Goal: Find specific page/section: Find specific page/section

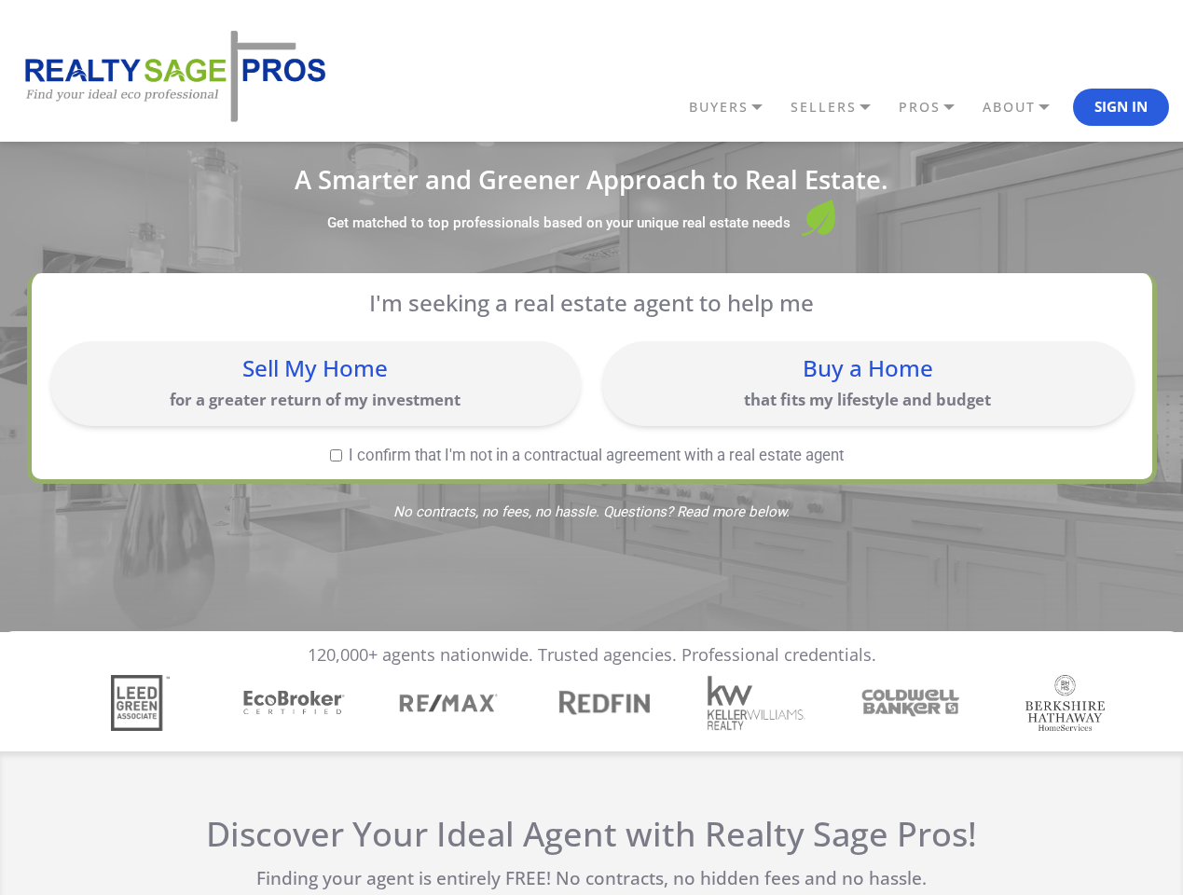
click at [734, 107] on link "BUYERS" at bounding box center [735, 107] width 102 height 32
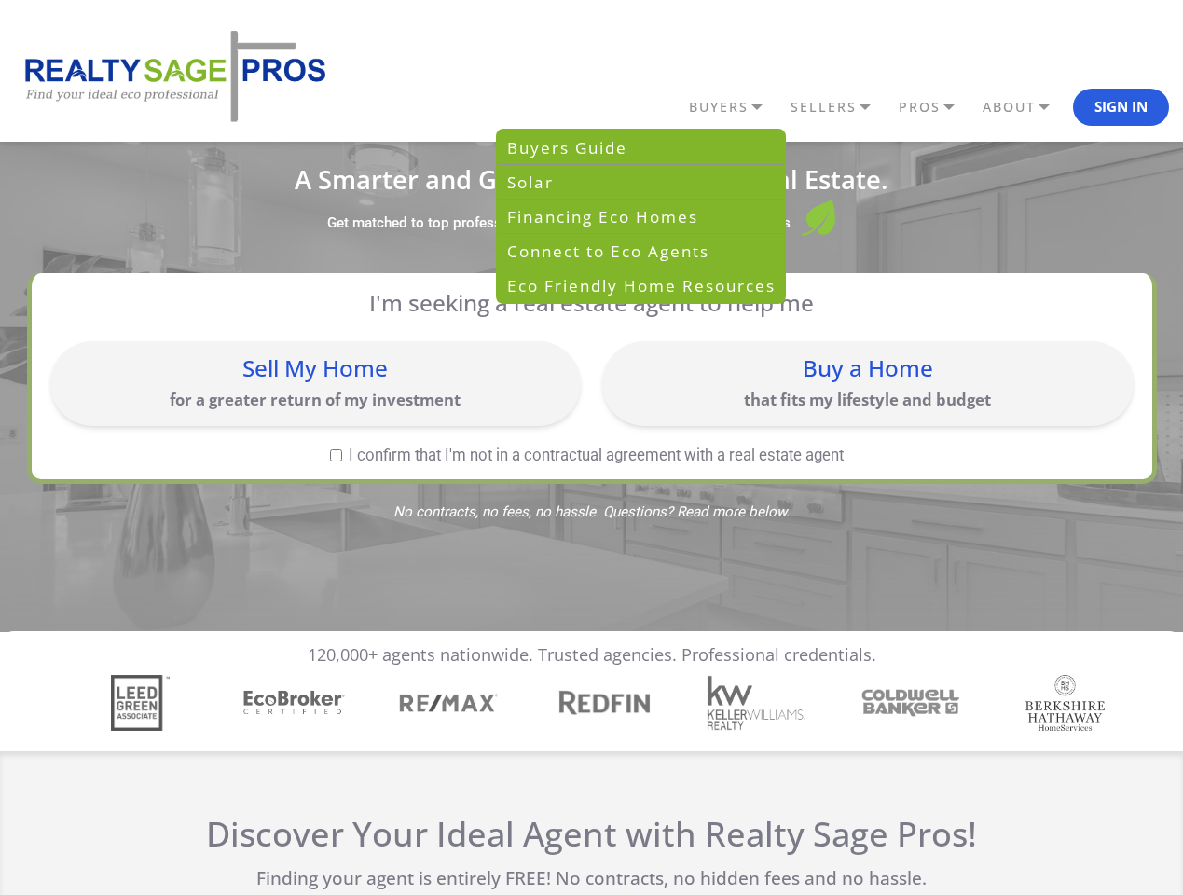
click at [786, 107] on link "SELLERS" at bounding box center [735, 107] width 102 height 32
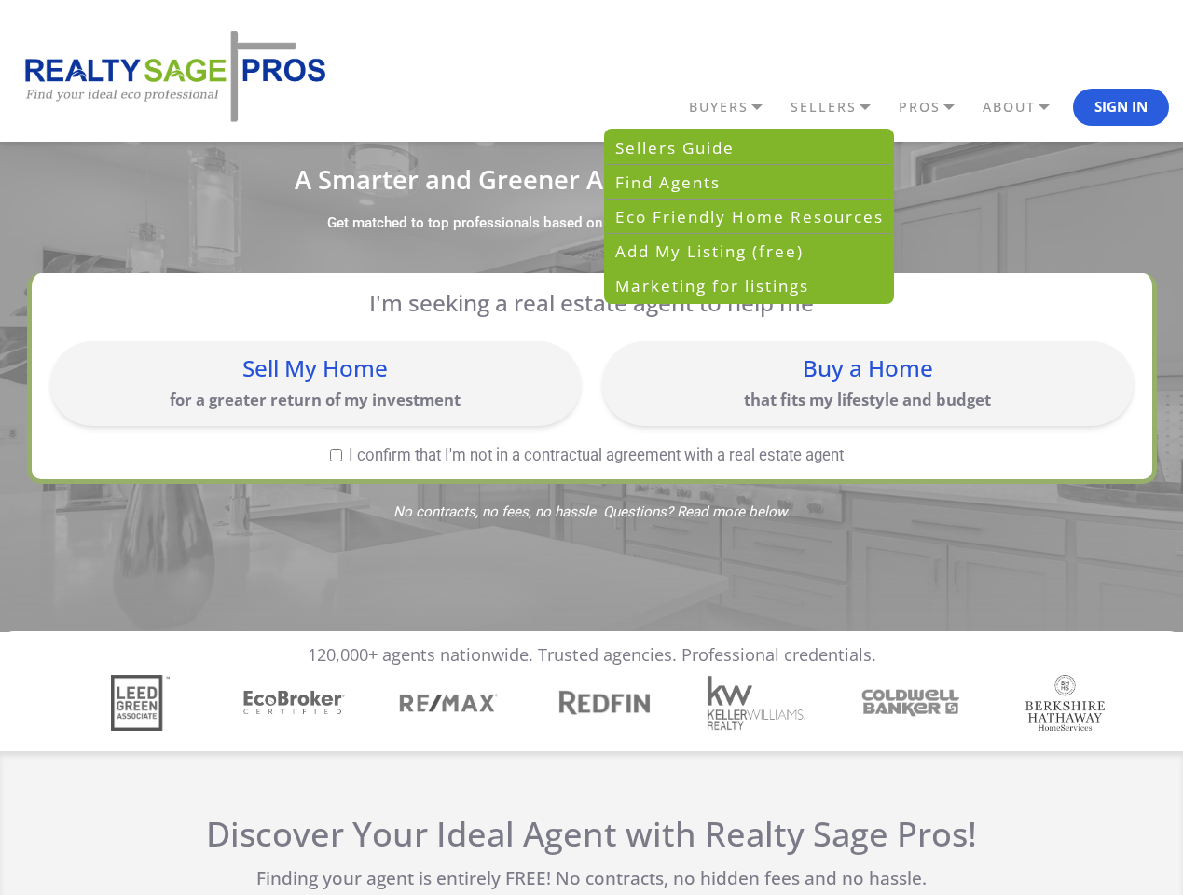
click at [786, 107] on link "PROS" at bounding box center [735, 107] width 102 height 32
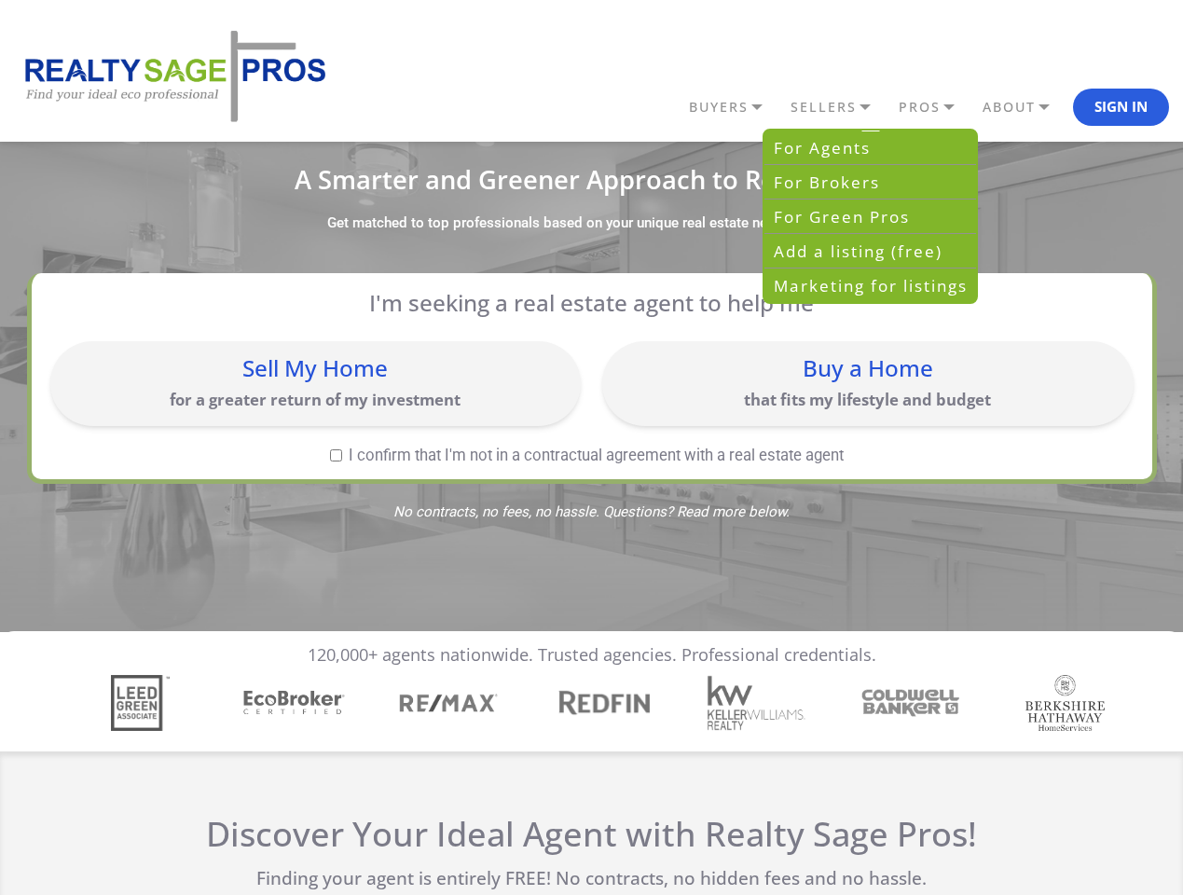
click at [786, 107] on link "ABOUT" at bounding box center [735, 107] width 102 height 32
click at [1120, 107] on button "Sign In" at bounding box center [1121, 107] width 96 height 37
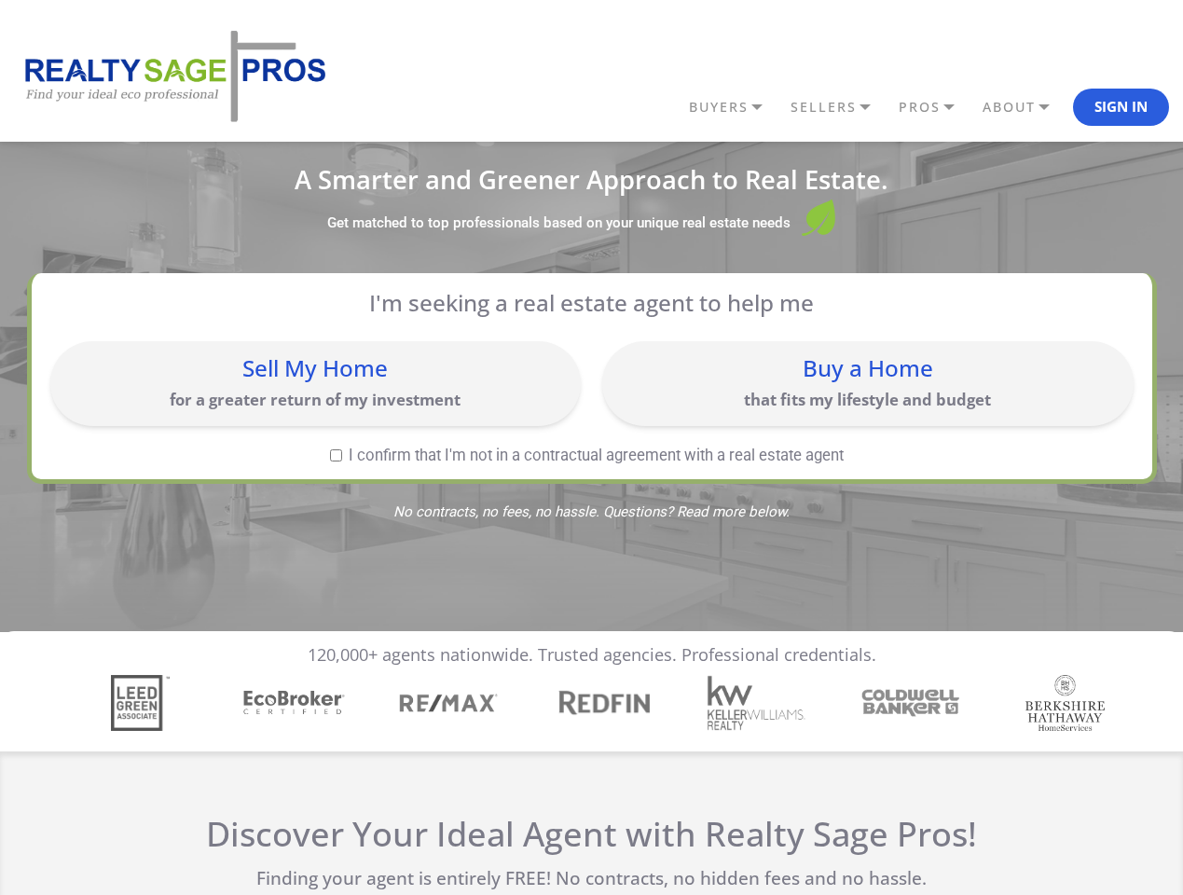
click at [315, 383] on div "Sell My Home for a greater return of my investment" at bounding box center [316, 383] width 512 height 66
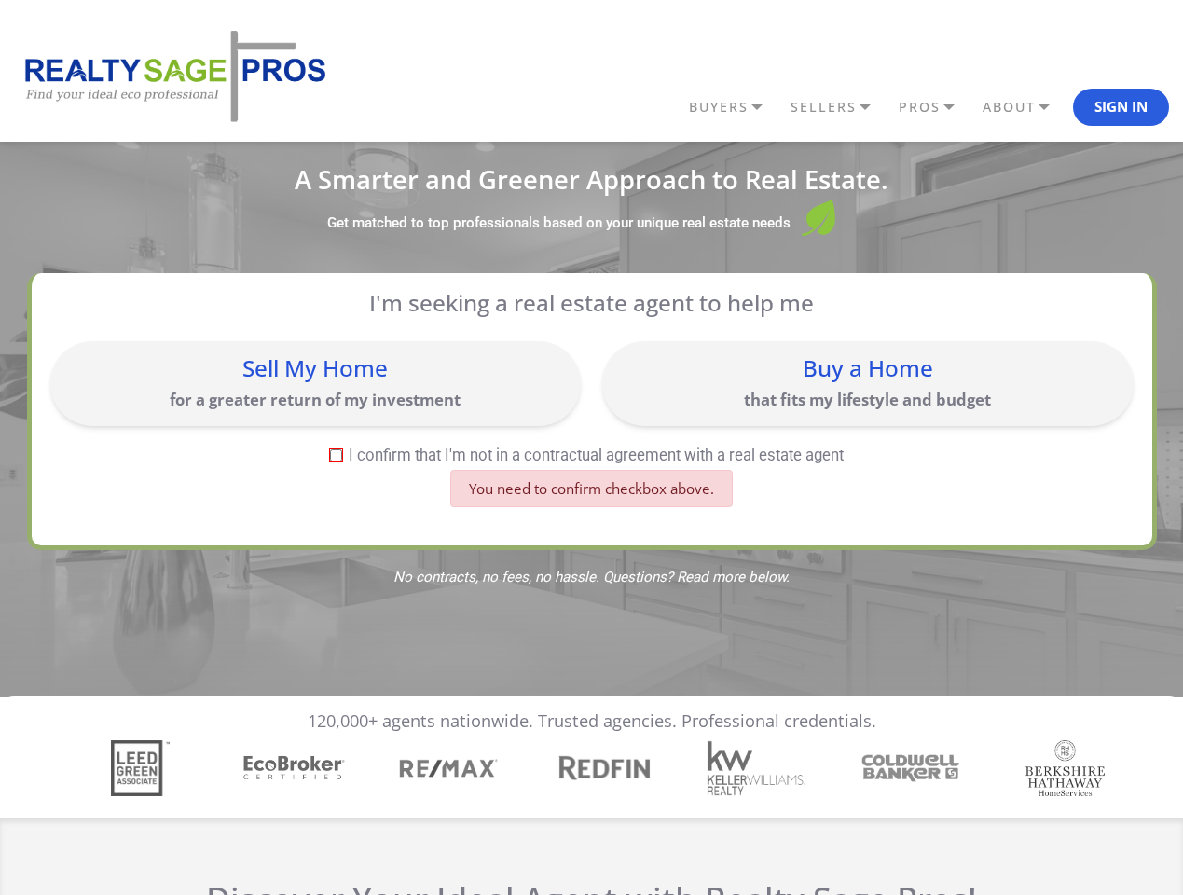
click at [867, 383] on div "Buy a Home that fits my lifestyle and budget" at bounding box center [867, 383] width 512 height 66
click at [336, 455] on label "I confirm that I'm not in a contractual agreement with a real estate agent" at bounding box center [587, 455] width 1074 height 16
click at [336, 455] on input "I confirm that I'm not in a contractual agreement with a real estate agent" at bounding box center [336, 455] width 12 height 12
checkbox input "true"
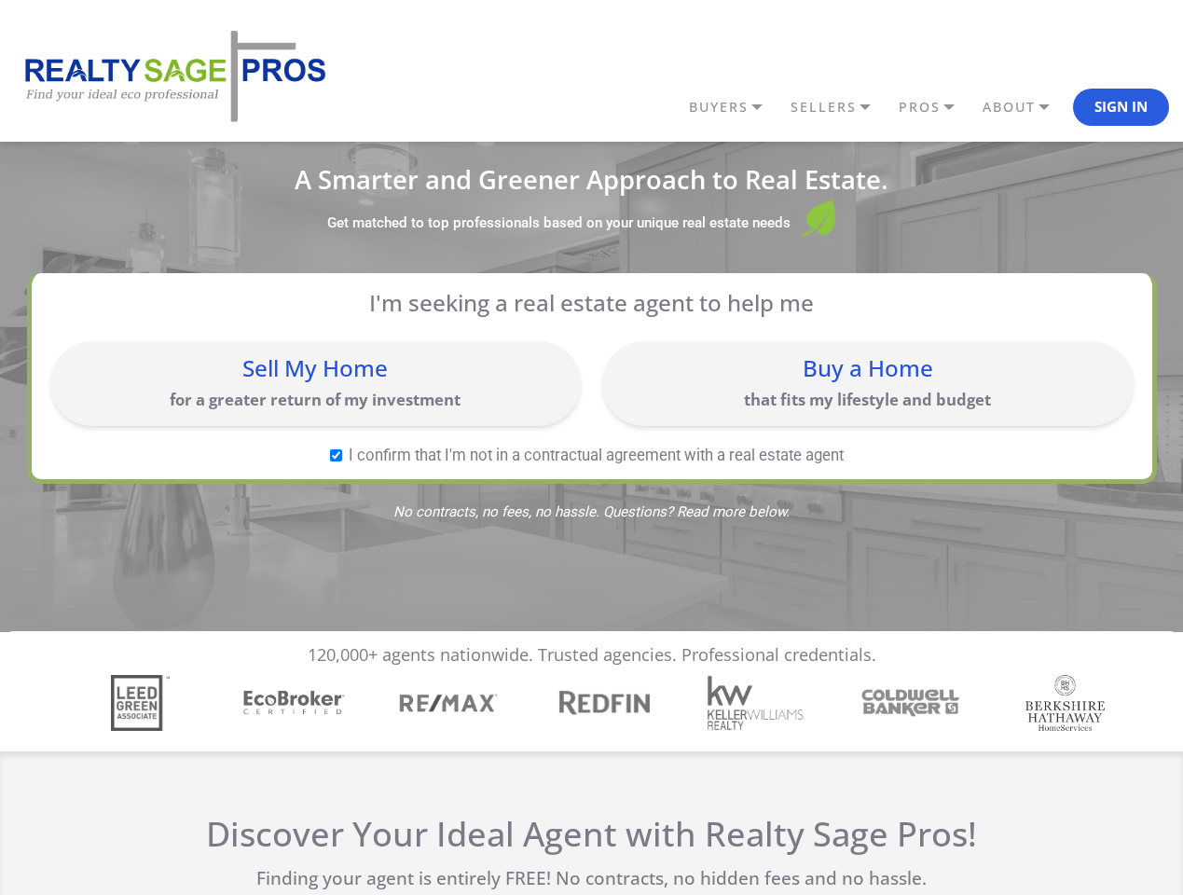
click at [591, 703] on img "4 / 7" at bounding box center [602, 702] width 107 height 34
